Goal: Task Accomplishment & Management: Manage account settings

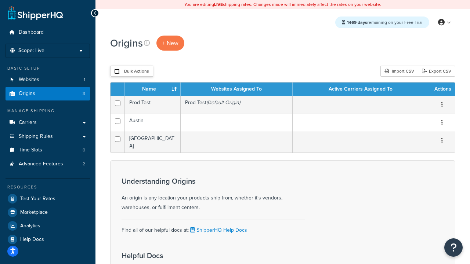
click at [117, 72] on input "checkbox" at bounding box center [117, 72] width 6 height 6
checkbox input "true"
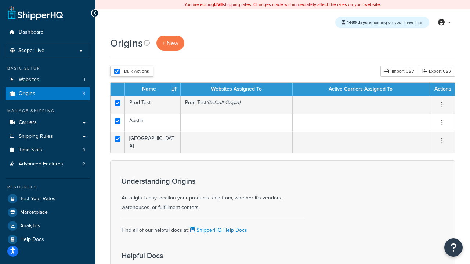
click at [0, 0] on button "Delete" at bounding box center [0, 0] width 0 height 0
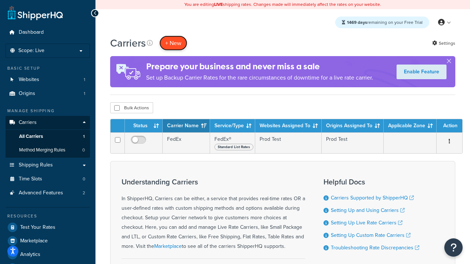
click at [173, 43] on button "+ New" at bounding box center [173, 43] width 28 height 15
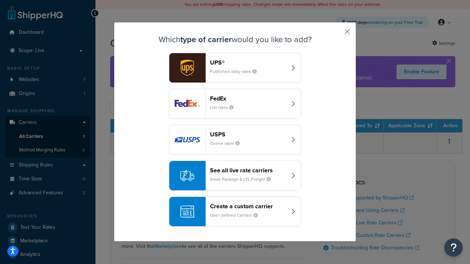
click at [235, 104] on div "FedEx List rates" at bounding box center [248, 104] width 77 height 18
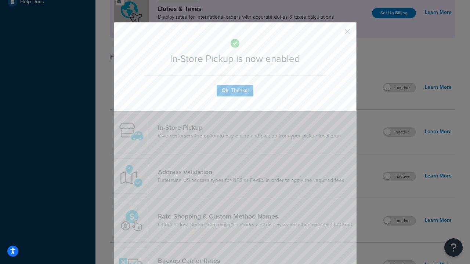
scroll to position [252, 0]
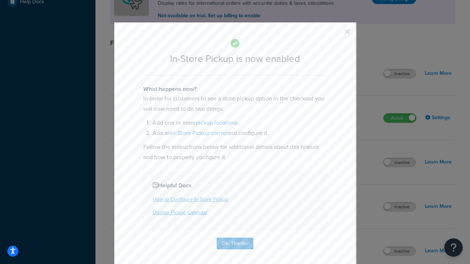
click at [336, 34] on button "button" at bounding box center [336, 34] width 2 height 2
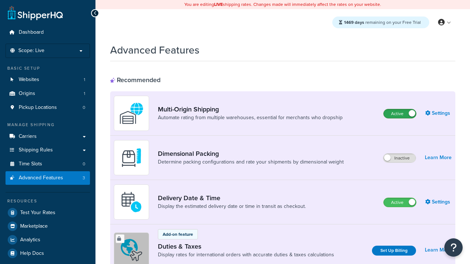
click at [400, 114] on label "Active" at bounding box center [400, 113] width 32 height 9
click at [400, 203] on label "Active" at bounding box center [400, 202] width 32 height 9
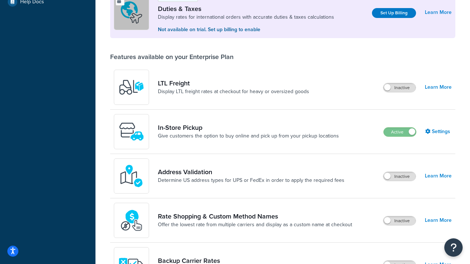
scroll to position [224, 0]
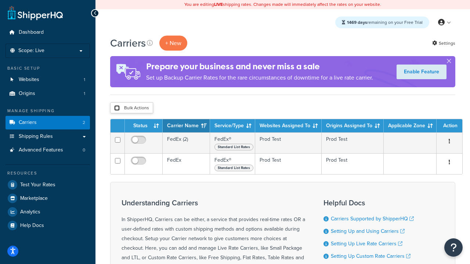
click at [117, 108] on input "checkbox" at bounding box center [117, 108] width 6 height 6
checkbox input "true"
click at [0, 0] on button "Delete" at bounding box center [0, 0] width 0 height 0
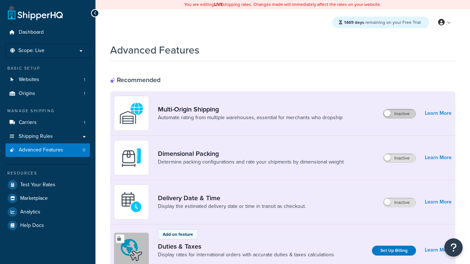
click at [399, 114] on label "Inactive" at bounding box center [399, 113] width 32 height 9
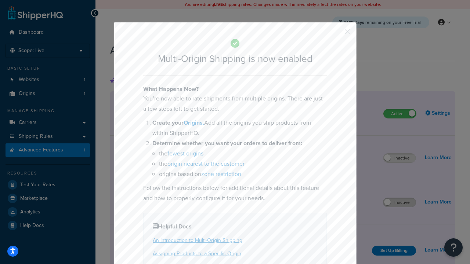
click at [336, 34] on button "button" at bounding box center [336, 34] width 2 height 2
click at [399, 203] on label "Inactive" at bounding box center [399, 202] width 32 height 9
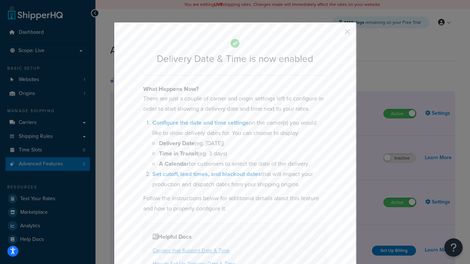
click at [336, 34] on button "button" at bounding box center [336, 34] width 2 height 2
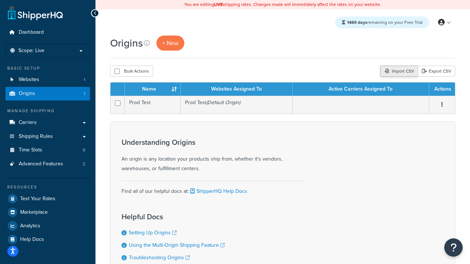
click at [398, 72] on div "Import CSV" at bounding box center [398, 71] width 37 height 11
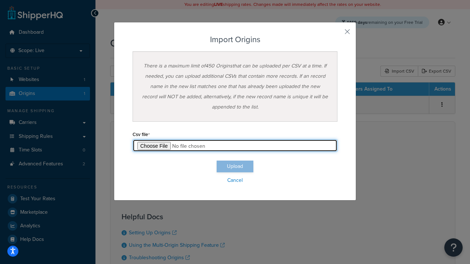
click at [235, 146] on input "file" at bounding box center [234, 145] width 205 height 12
type input "C:\fakepath\importOriginsSuccess.csv"
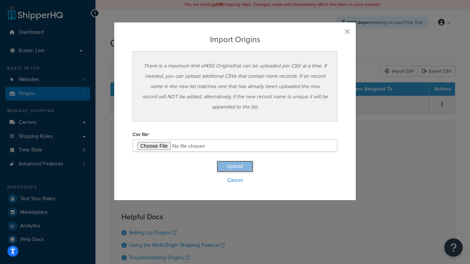
click at [235, 167] on button "Upload" at bounding box center [235, 167] width 37 height 12
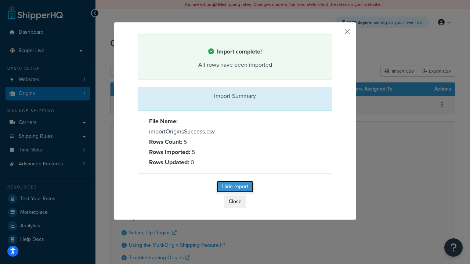
click at [235, 188] on button "Hide report" at bounding box center [235, 187] width 37 height 12
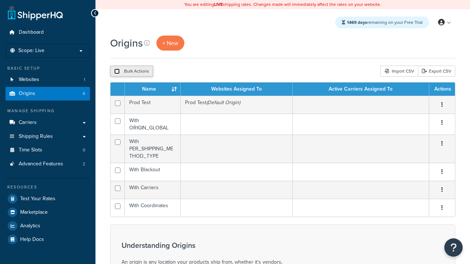
click at [117, 72] on input "checkbox" at bounding box center [117, 72] width 6 height 6
checkbox input "true"
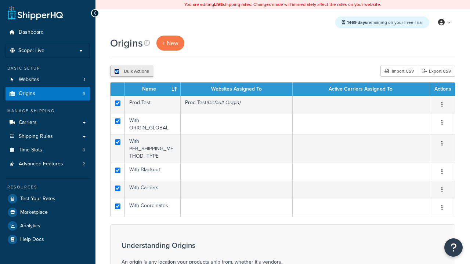
checkbox input "true"
click at [168, 72] on button "Duplicate" at bounding box center [168, 71] width 31 height 11
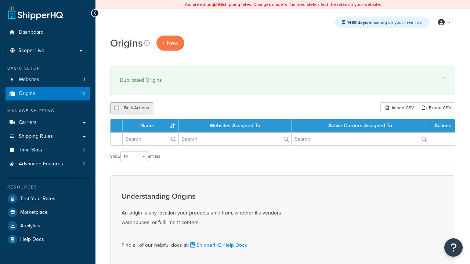
click at [117, 108] on input "checkbox" at bounding box center [117, 108] width 6 height 6
checkbox input "true"
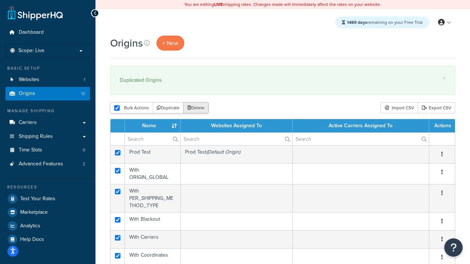
click at [197, 108] on button "Delete" at bounding box center [195, 107] width 25 height 11
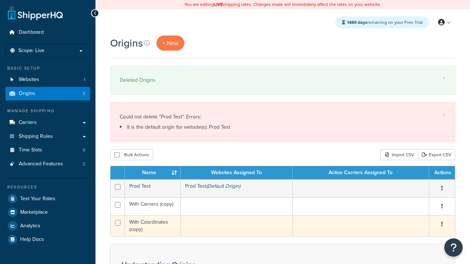
click at [117, 205] on input "checkbox" at bounding box center [118, 205] width 6 height 6
checkbox input "true"
click at [117, 223] on input "checkbox" at bounding box center [118, 223] width 6 height 6
checkbox input "true"
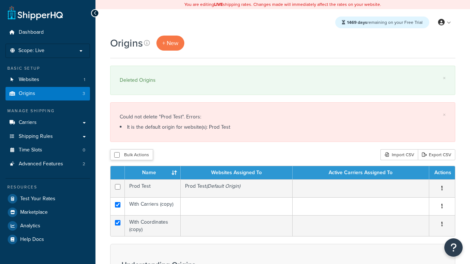
click at [0, 0] on button "Delete" at bounding box center [0, 0] width 0 height 0
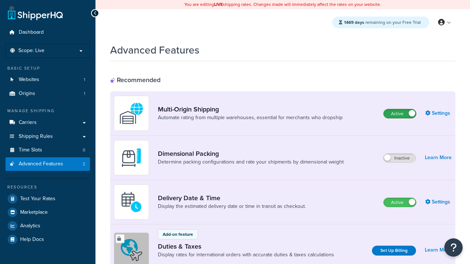
click at [400, 114] on label "Active" at bounding box center [400, 113] width 32 height 9
click at [400, 203] on label "Active" at bounding box center [400, 202] width 32 height 9
